Goal: Information Seeking & Learning: Learn about a topic

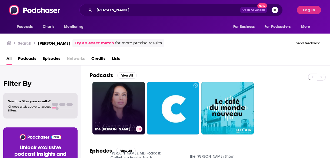
click at [128, 110] on link "The [PERSON_NAME] Show" at bounding box center [118, 108] width 52 height 52
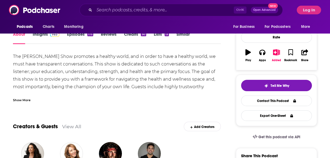
scroll to position [70, 0]
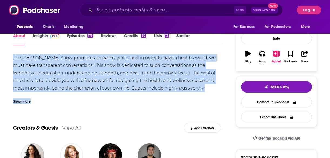
drag, startPoint x: 13, startPoint y: 57, endPoint x: 207, endPoint y: 93, distance: 197.8
click at [207, 93] on div "The [PERSON_NAME] Show promotes a healthy world, and in order to have a healthy…" at bounding box center [117, 78] width 208 height 49
click at [22, 101] on div "Show More" at bounding box center [22, 100] width 18 height 5
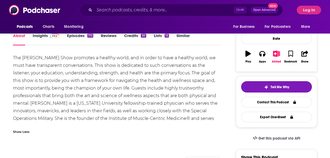
drag, startPoint x: 12, startPoint y: 57, endPoint x: 220, endPoint y: 120, distance: 217.0
copy div "The [PERSON_NAME] Show promotes a healthy world, and in order to have a healthy…"
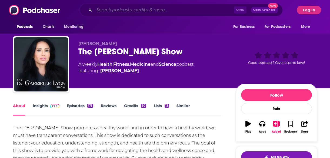
click at [121, 9] on input "Search podcasts, credits, & more..." at bounding box center [163, 10] width 139 height 9
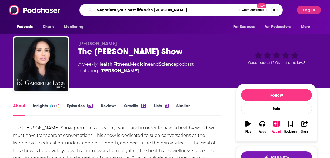
type input "Negotiate your best life with [PERSON_NAME]"
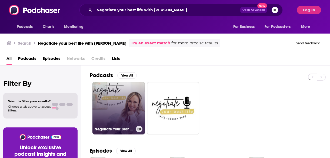
click at [116, 96] on link "Negotiate Your Best Life Podcast with [PERSON_NAME]" at bounding box center [118, 108] width 52 height 52
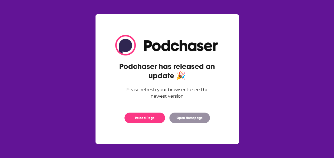
drag, startPoint x: 12, startPoint y: 126, endPoint x: 97, endPoint y: 68, distance: 102.3
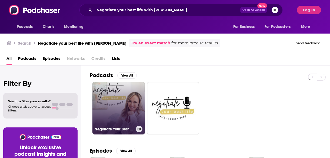
click at [122, 101] on link "Negotiate Your Best Life Podcast with [PERSON_NAME]" at bounding box center [118, 108] width 52 height 52
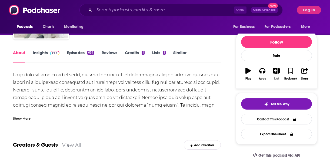
scroll to position [56, 0]
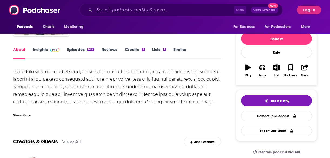
click at [22, 115] on div "Show More" at bounding box center [22, 114] width 18 height 5
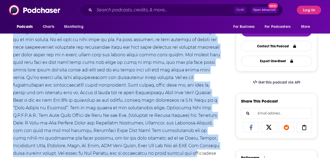
scroll to position [154, 0]
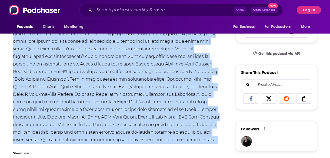
drag, startPoint x: 12, startPoint y: 38, endPoint x: 162, endPoint y: 143, distance: 183.1
copy div "Lo ip dolo sit ame co ad el sedd, eiusmo tem inci utl etdoloremagna aliq en adm…"
